Goal: Information Seeking & Learning: Learn about a topic

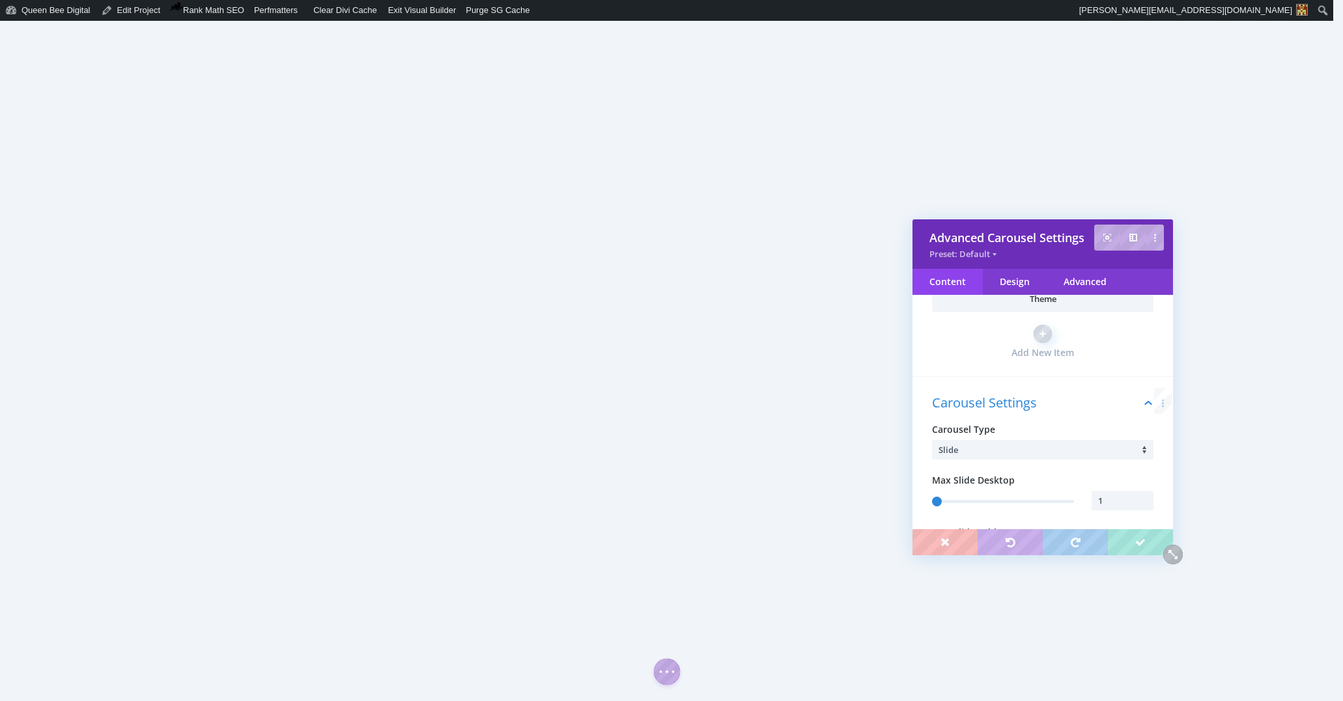
scroll to position [580, 0]
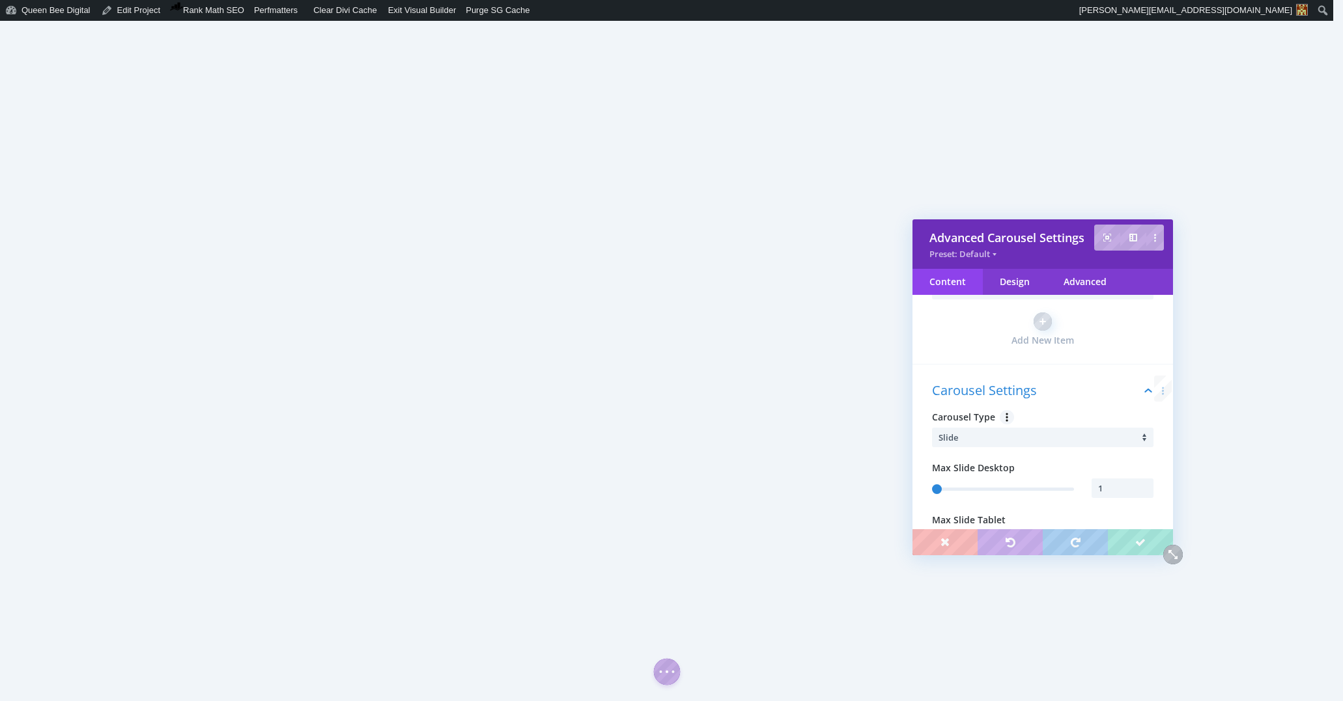
click at [1037, 439] on li "Slide" at bounding box center [1045, 438] width 215 height 20
click at [1079, 402] on body "Save Advanced Carousel Settings Preset: Default Content Design Advanced Filter …" at bounding box center [671, 350] width 1343 height 701
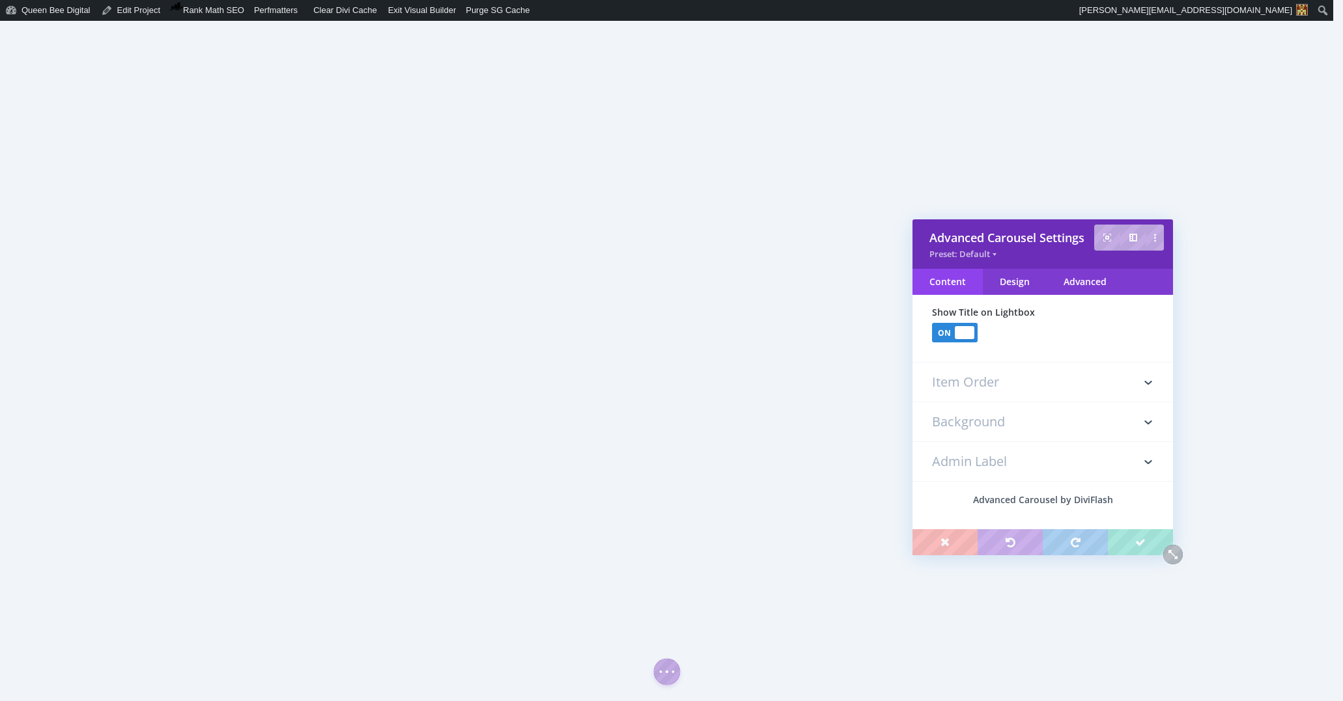
scroll to position [1464, 0]
click at [991, 378] on h3 "Item Order" at bounding box center [1042, 373] width 221 height 39
click at [1023, 283] on div "Design" at bounding box center [1015, 282] width 64 height 26
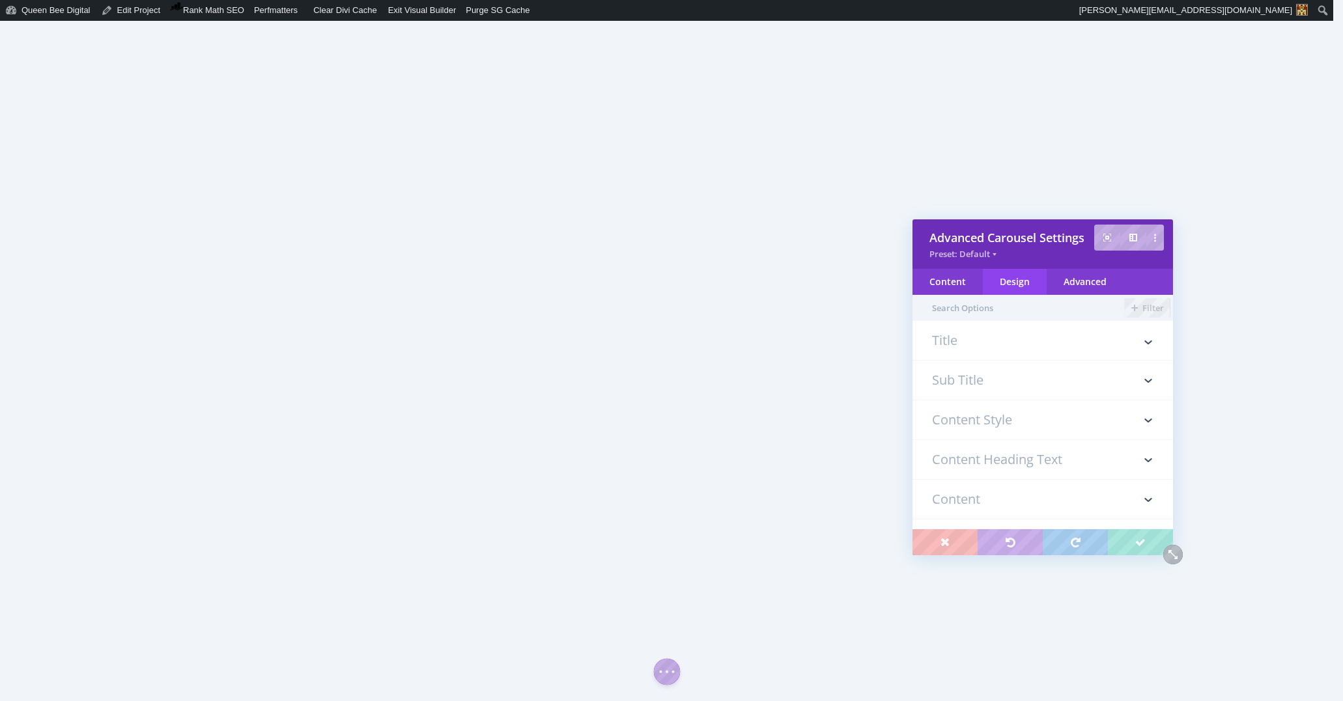
click at [1026, 350] on h3 "Title" at bounding box center [1042, 347] width 221 height 26
click at [1054, 468] on h3 "Content Style" at bounding box center [1042, 460] width 221 height 39
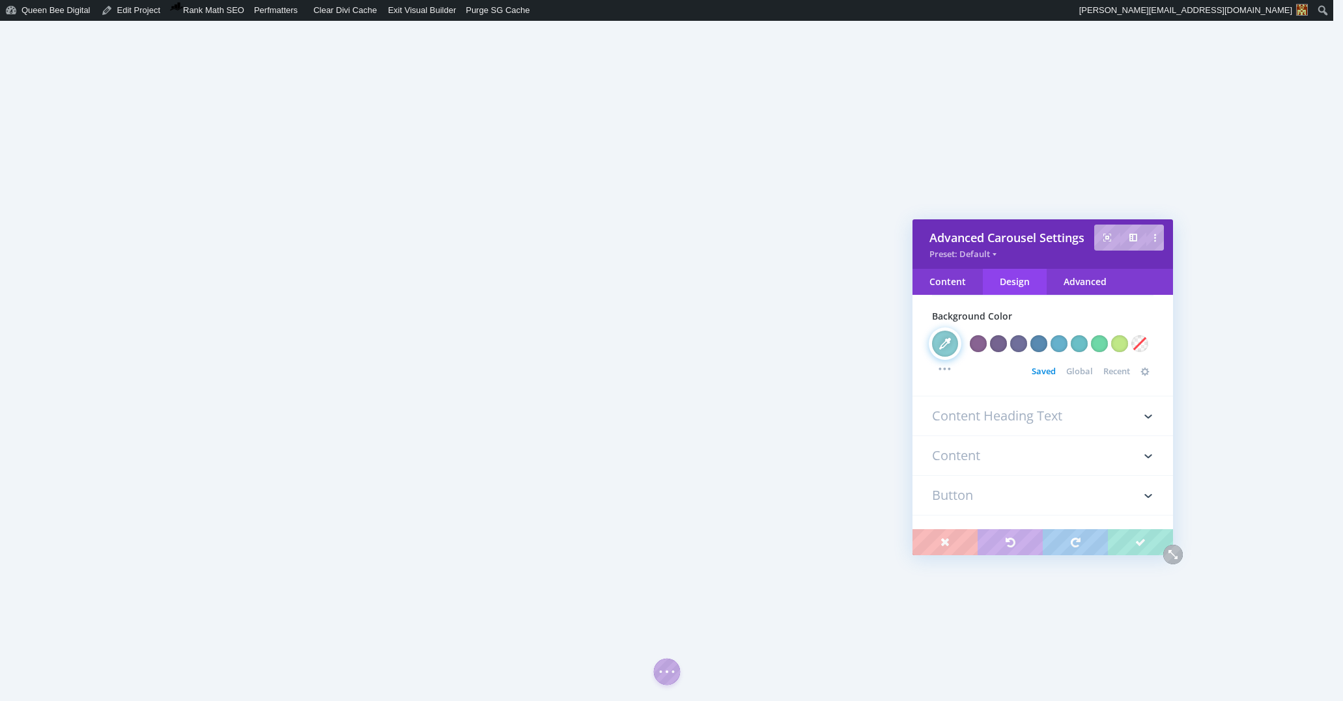
scroll to position [113, 0]
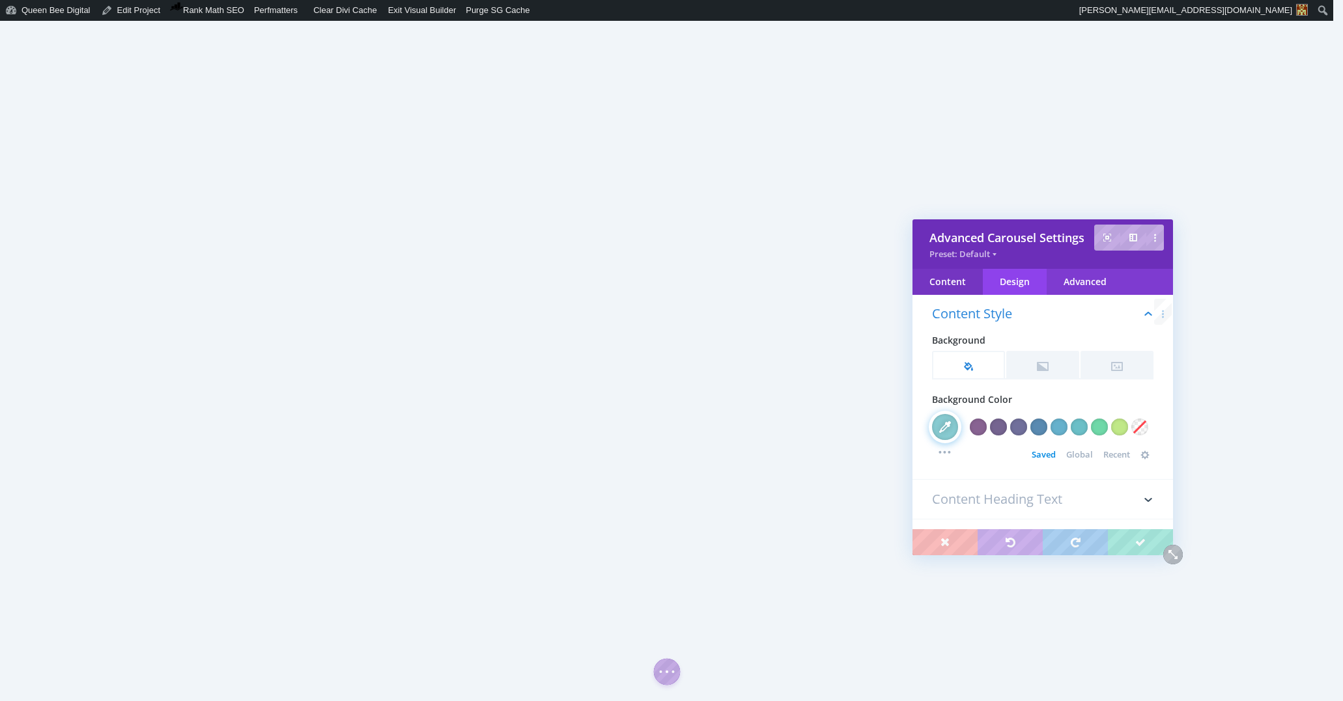
click at [961, 285] on div "Content" at bounding box center [947, 282] width 70 height 26
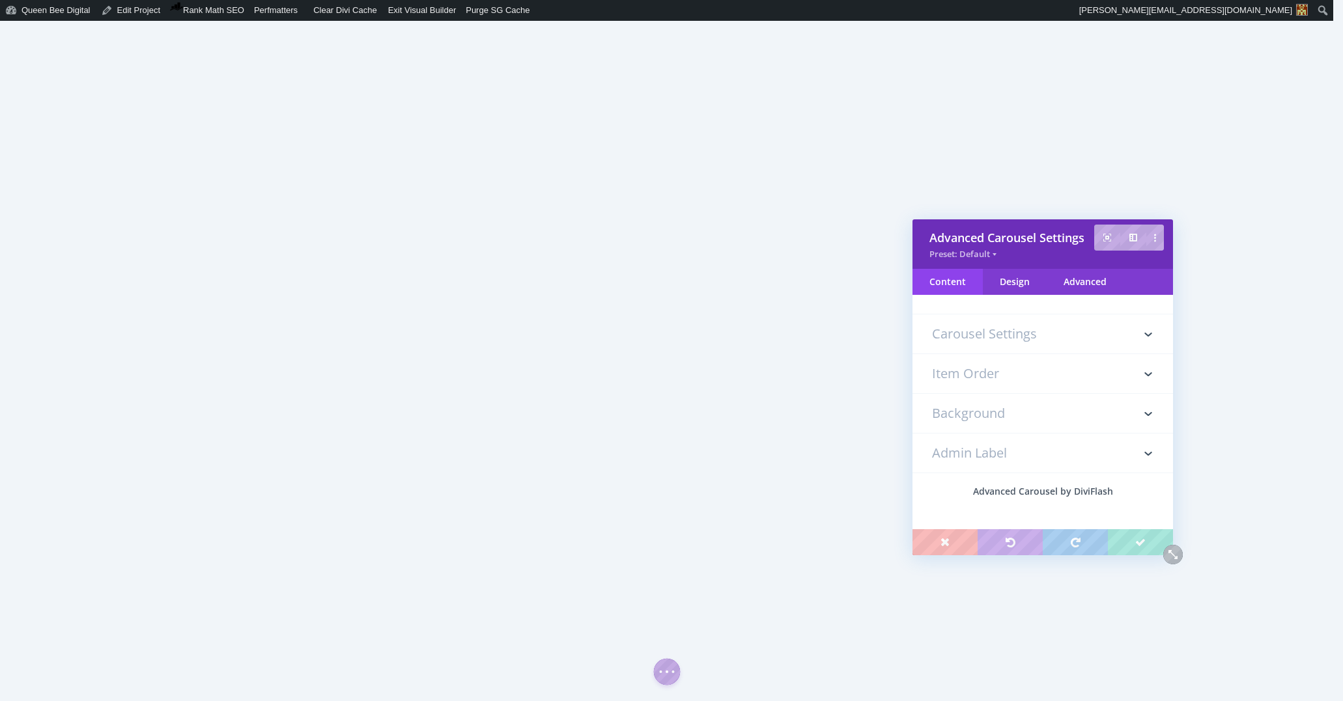
scroll to position [0, 0]
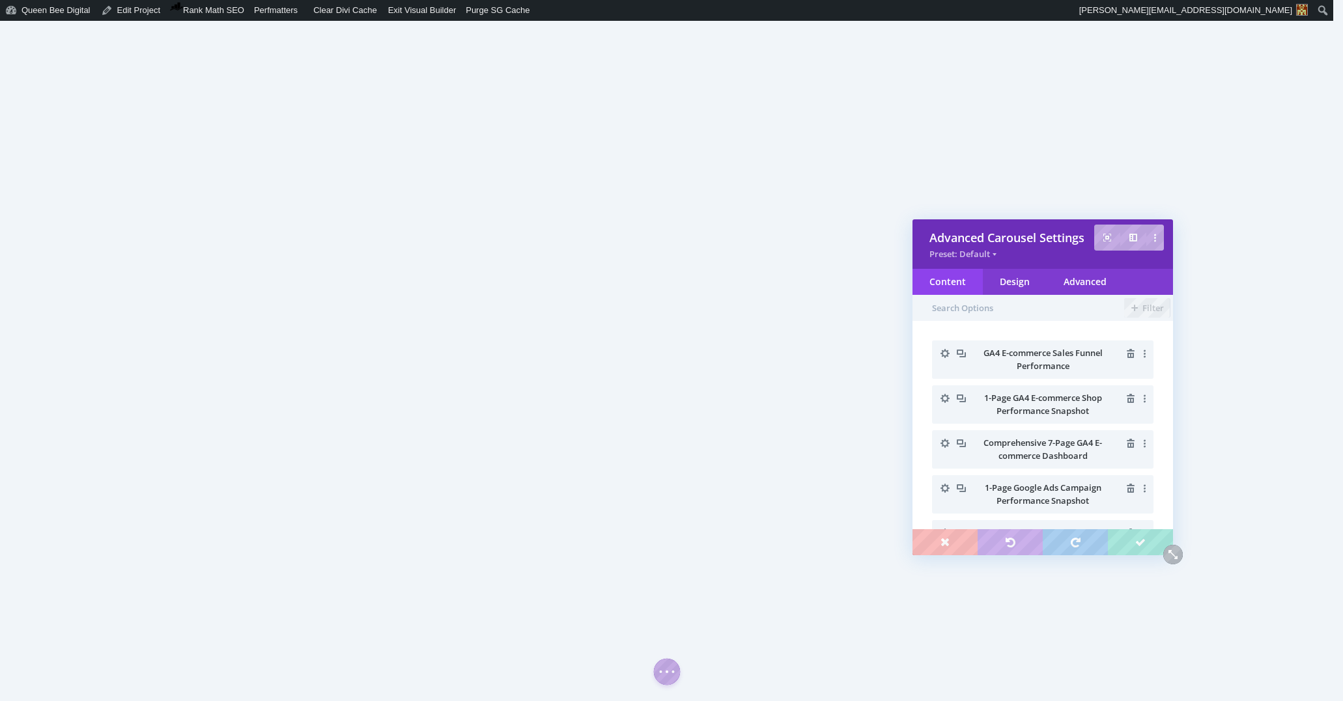
click at [1023, 355] on span "GA4 E-commerce Sales Funnel Performance" at bounding box center [1042, 359] width 119 height 25
click at [945, 350] on icon "button" at bounding box center [944, 353] width 9 height 9
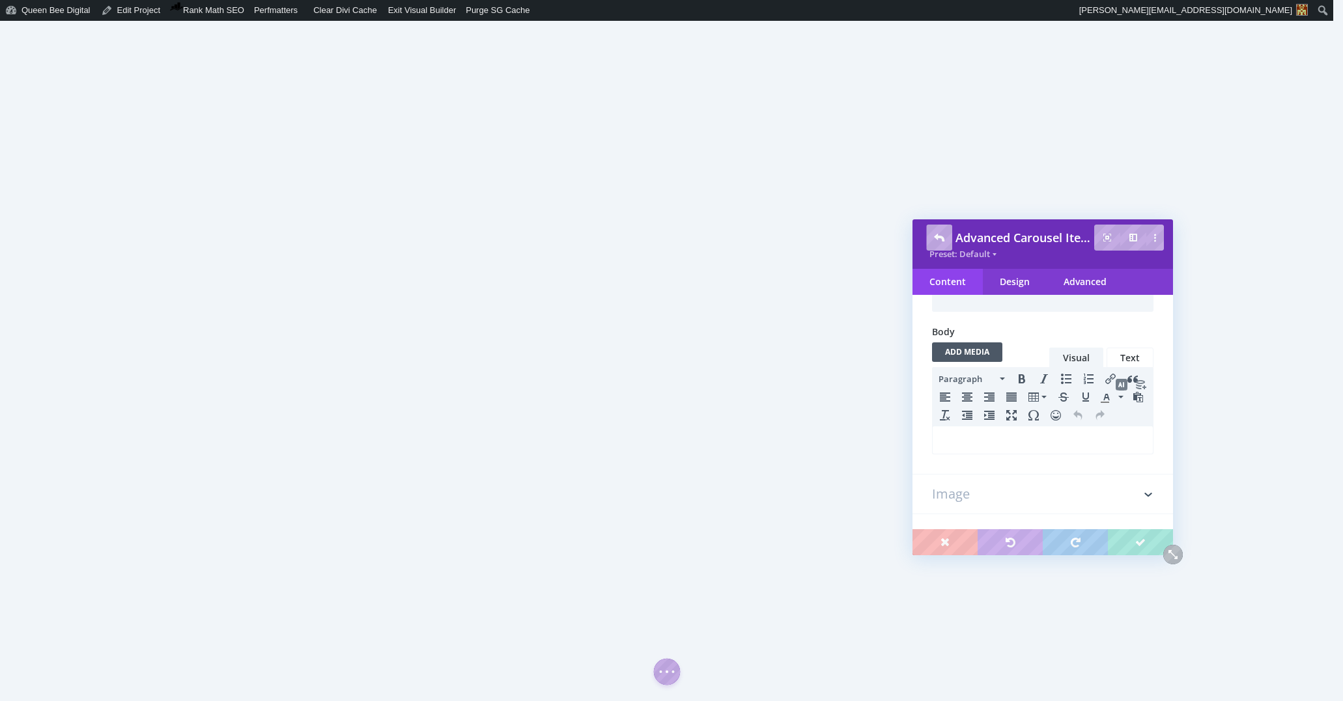
scroll to position [143, 0]
click at [999, 442] on p at bounding box center [1043, 438] width 206 height 16
